Goal: Information Seeking & Learning: Learn about a topic

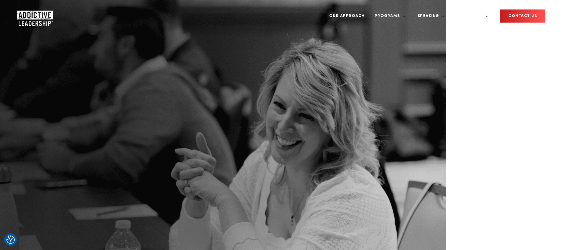
click at [369, 13] on link "Our Approach" at bounding box center [347, 16] width 44 height 21
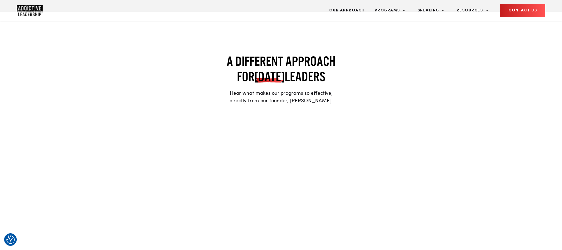
scroll to position [365, 0]
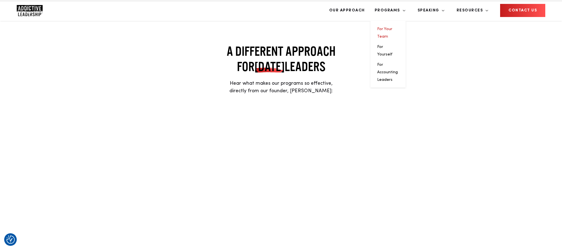
click at [392, 27] on link "For Your Team" at bounding box center [384, 32] width 15 height 11
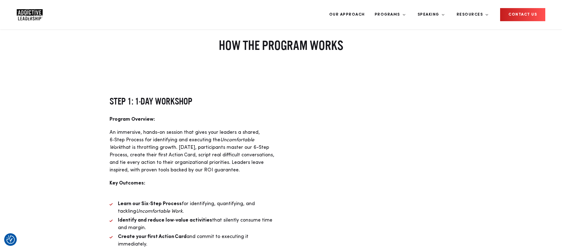
scroll to position [686, 0]
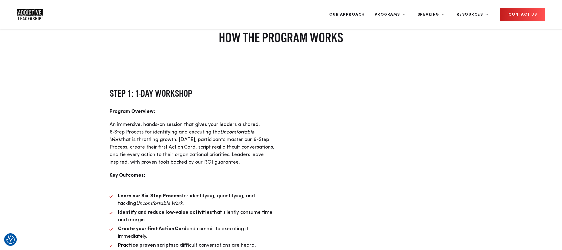
click at [352, 177] on div at bounding box center [369, 177] width 177 height 0
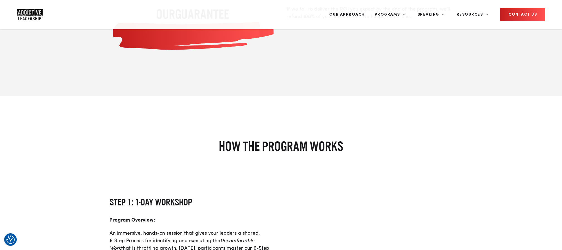
scroll to position [0, 0]
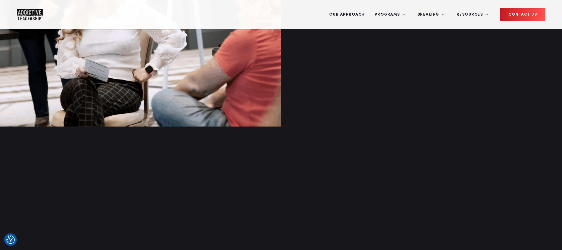
scroll to position [1810, 0]
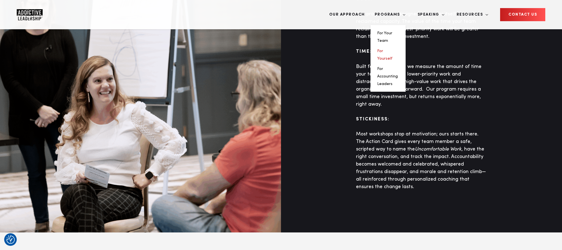
click at [392, 49] on link "For Yourself" at bounding box center [384, 54] width 15 height 11
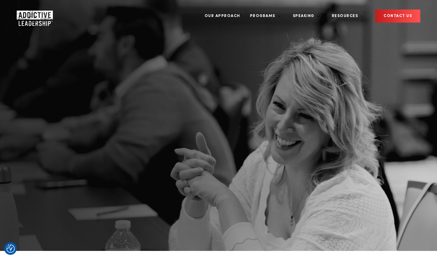
click at [28, 11] on img "Company Logo" at bounding box center [30, 16] width 26 height 11
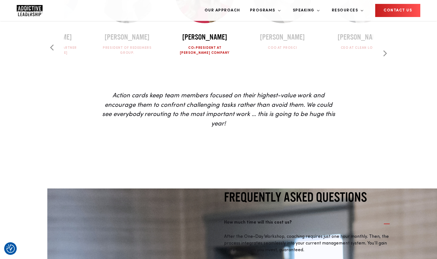
scroll to position [1752, 0]
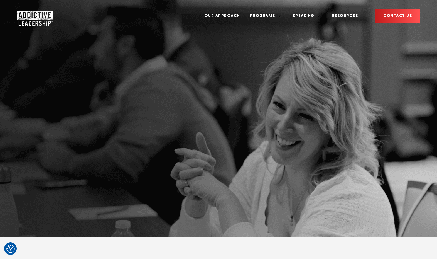
click at [243, 9] on link "Our Approach" at bounding box center [223, 16] width 44 height 21
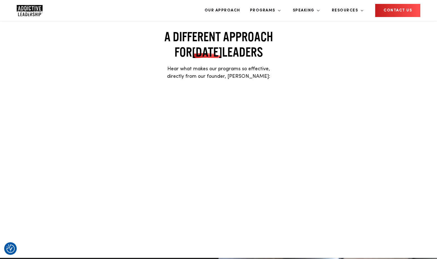
scroll to position [352, 0]
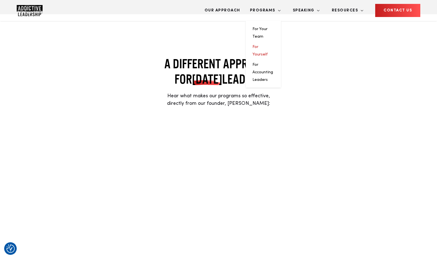
click at [268, 45] on link "For Yourself" at bounding box center [260, 50] width 15 height 11
